Goal: Task Accomplishment & Management: Complete application form

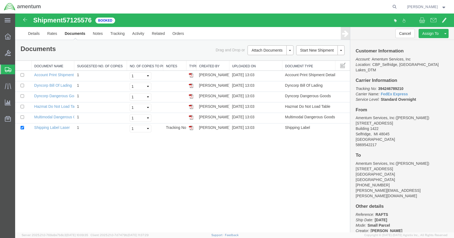
click at [0, 0] on span "Create Shipment" at bounding box center [0, 0] width 0 height 0
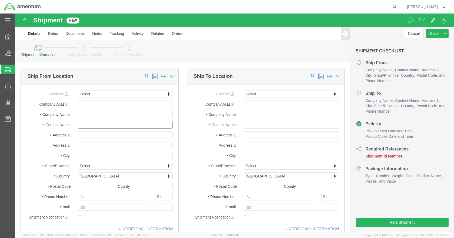
click input "text"
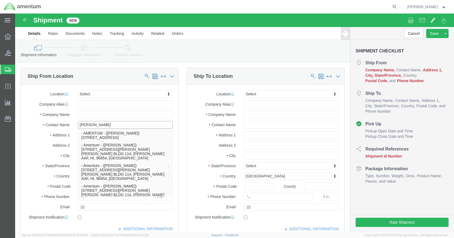
type input "[PERSON_NAME]"
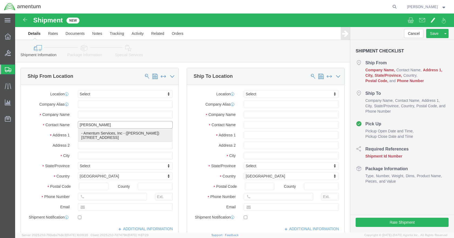
click p "- Amentum Services, Inc - ([PERSON_NAME]) [STREET_ADDRESS]"
type input "[STREET_ADDRESS]"
type input "Building 1422"
type input "48045"
type input "Amentum Services, Inc"
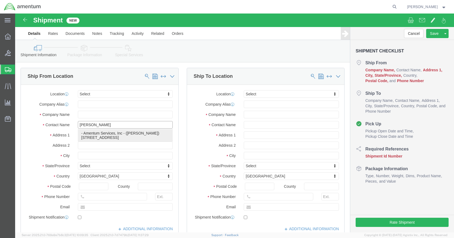
type input "[PERSON_NAME]"
type input "Selfridge"
select select "MI"
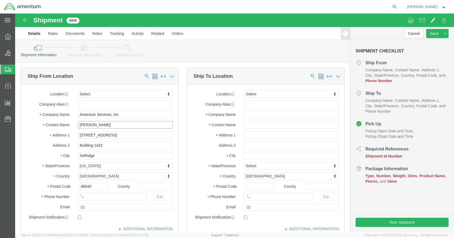
type input "[PERSON_NAME]"
click input "text"
type input "5869542217"
click input "text"
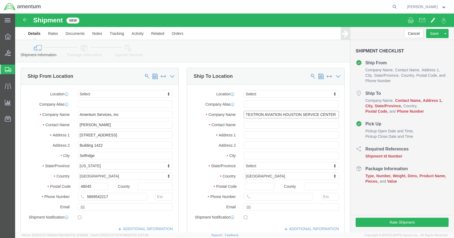
type input "TEXTRON AVIATION HOUSTON SERVICE CENTER"
type input "[PERSON_NAME]"
type input "[STREET_ADDRESS][PERSON_NAME]"
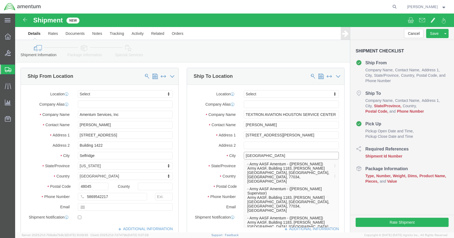
type input "[GEOGRAPHIC_DATA]"
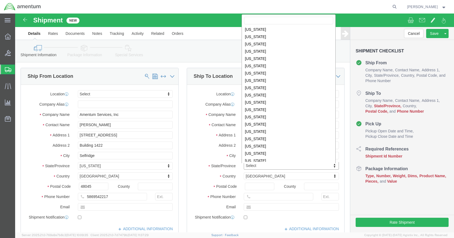
scroll to position [271, 0]
select select "[GEOGRAPHIC_DATA]"
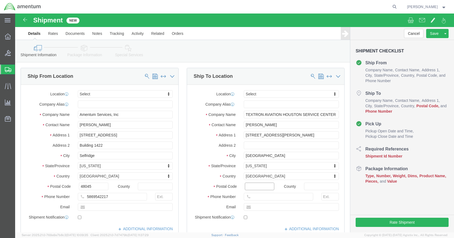
click input "Postal Code"
type input "77061"
click input "text"
type input "18329177751"
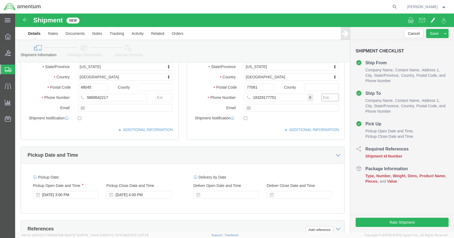
scroll to position [135, 0]
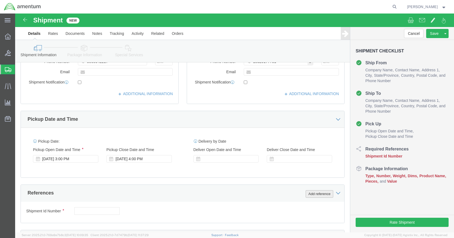
click button "Add reference"
click input "text"
type input "192F PARTS"
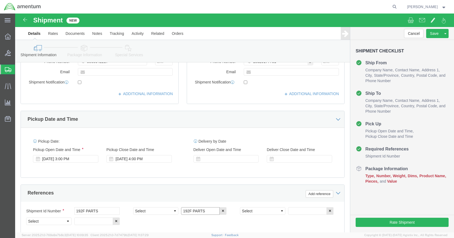
type input "192F PARTS"
type input "CBP"
type input "6118.04.03.2219.000.DTM.0000"
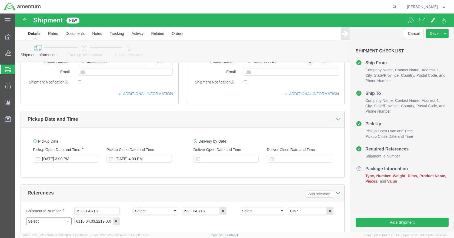
click select "Select Account Type Activity ID Airline Appointment Number ASN Batch Request # …"
select select "PROJNUM"
click select "Select Account Type Activity ID Airline Appointment Number ASN Batch Request # …"
select select "DEPT"
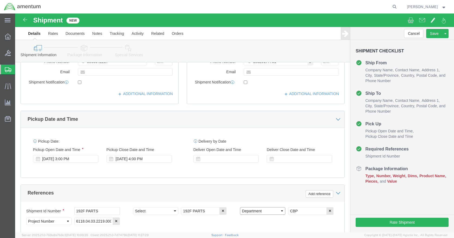
click select "Select Account Type Activity ID Airline Appointment Number ASN Batch Request # …"
select select "CUSTREF"
click select "Select Account Type Activity ID Airline Appointment Number ASN Batch Request # …"
click icon
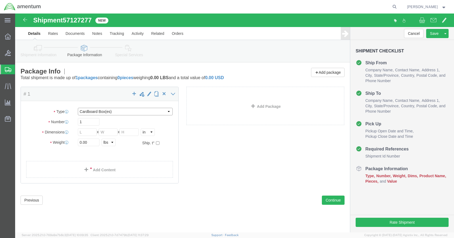
click select "Select BCK Boxes Bale(s) Basket(s) Bolt(s) Bottle(s) Buckets Bulk Bundle(s) Can…"
select select "SBX"
click select "Select BCK Boxes Bale(s) Basket(s) Bolt(s) Bottle(s) Buckets Bulk Bundle(s) Can…"
type input "12.25"
type input "11.00"
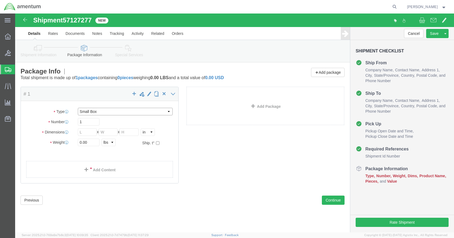
type input "1.50"
click input "0.00"
type input "1"
click link "Add Content"
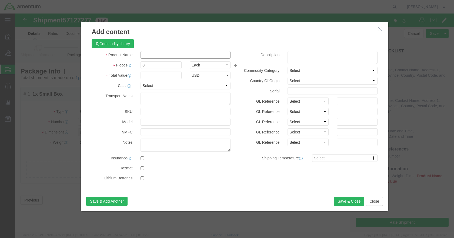
click input "text"
type input "SPRINGS"
click input "0"
type input "4"
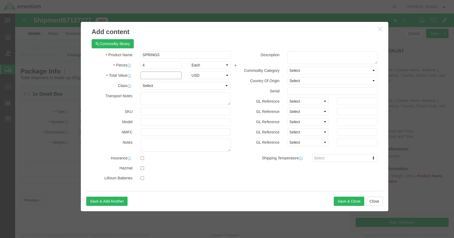
click input "text"
type input "400"
select select "USD"
click button "Save & Close"
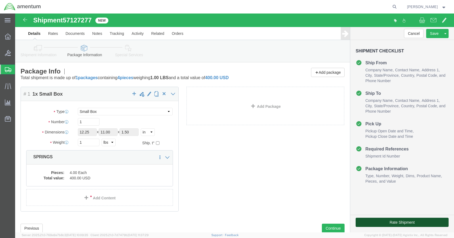
click button "Rate Shipment"
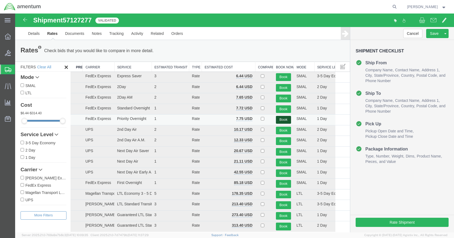
click at [278, 120] on button "Book" at bounding box center [283, 120] width 15 height 8
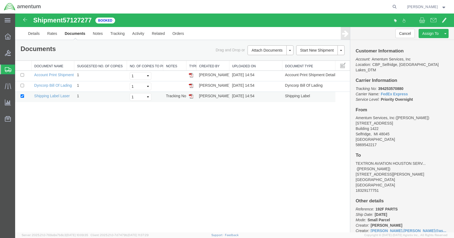
click at [192, 95] on img at bounding box center [191, 96] width 4 height 4
click at [191, 85] on img at bounding box center [191, 86] width 4 height 4
